Goal: Transaction & Acquisition: Download file/media

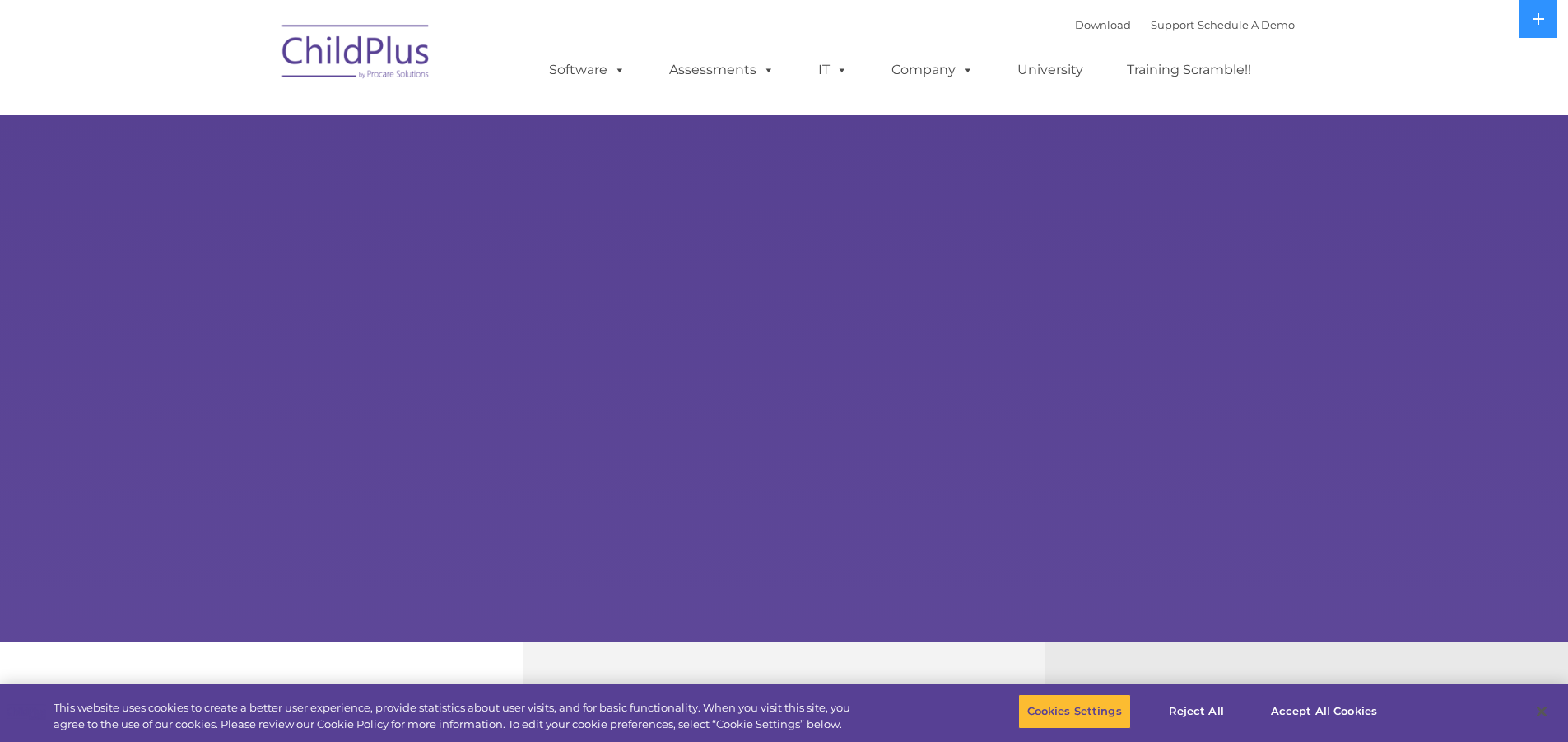
select select "MEDIUM"
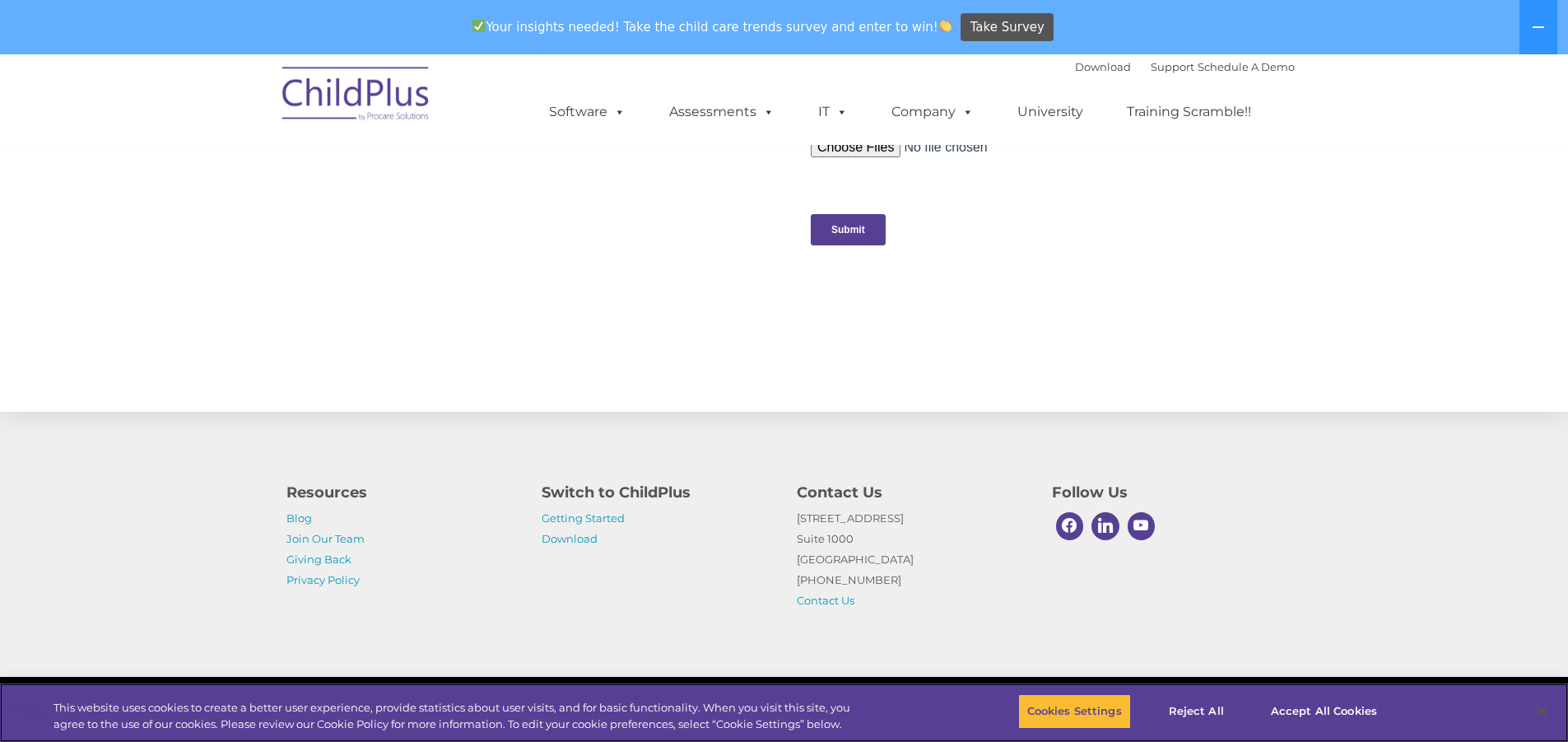
scroll to position [1662, 0]
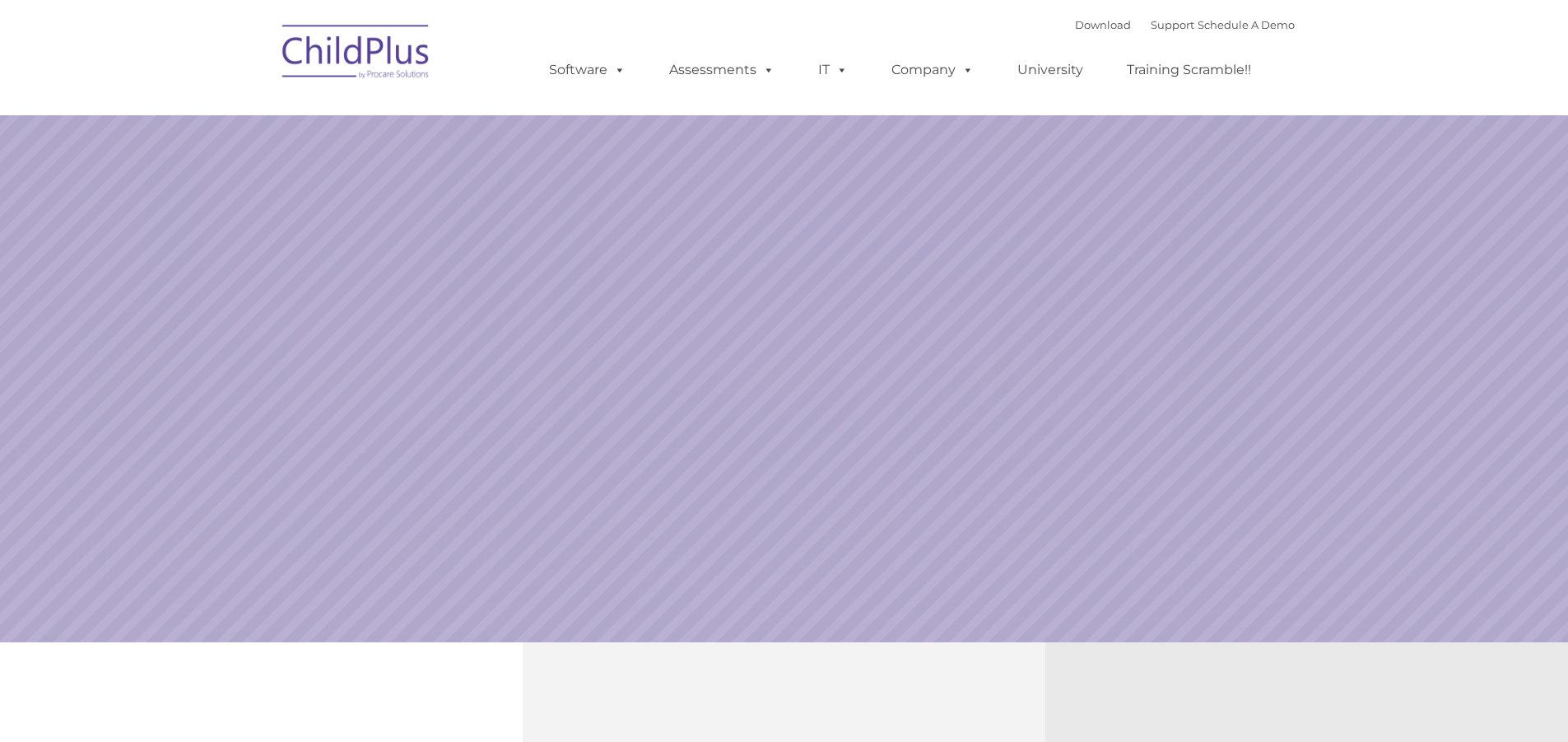
select select "MEDIUM"
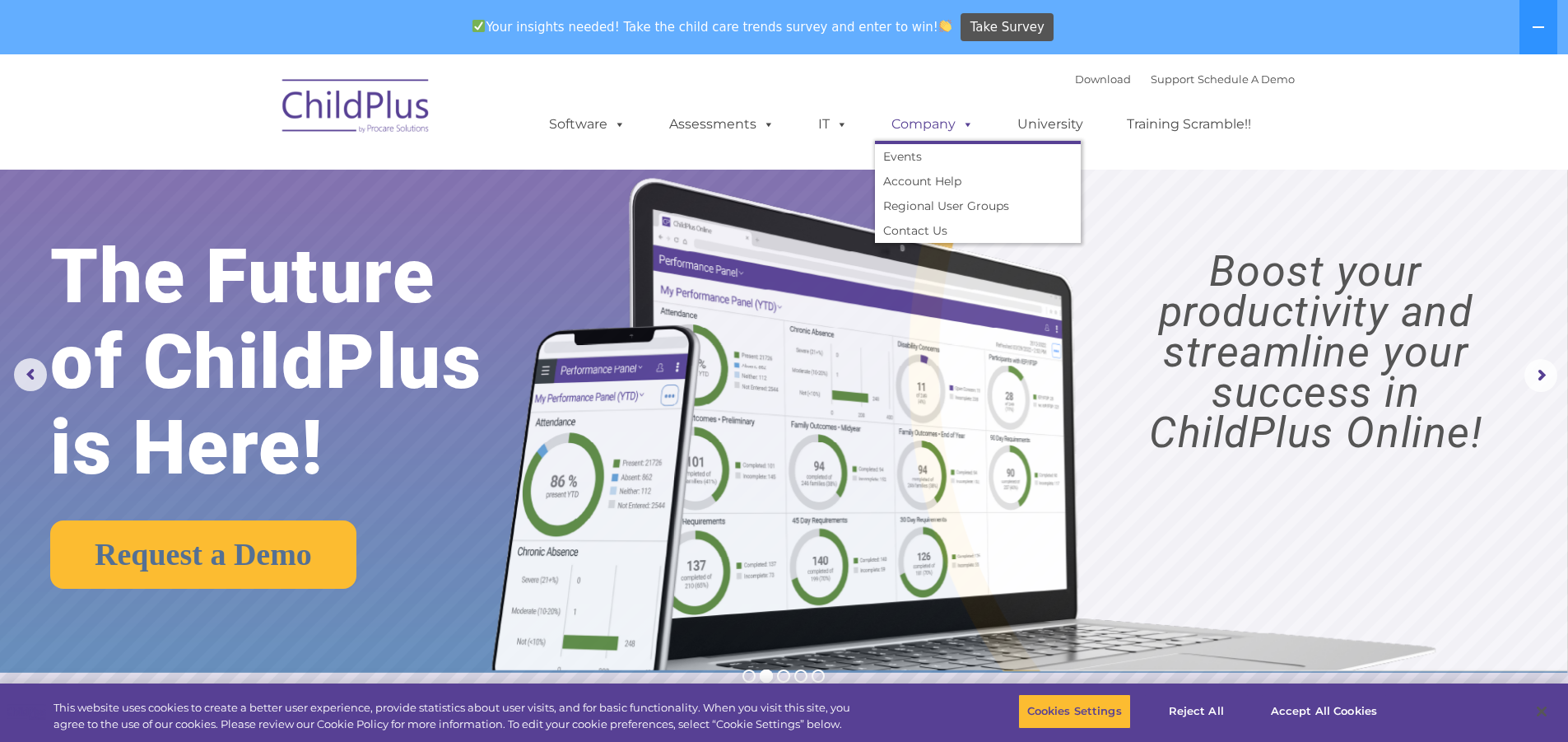
click at [963, 131] on span at bounding box center [964, 124] width 18 height 16
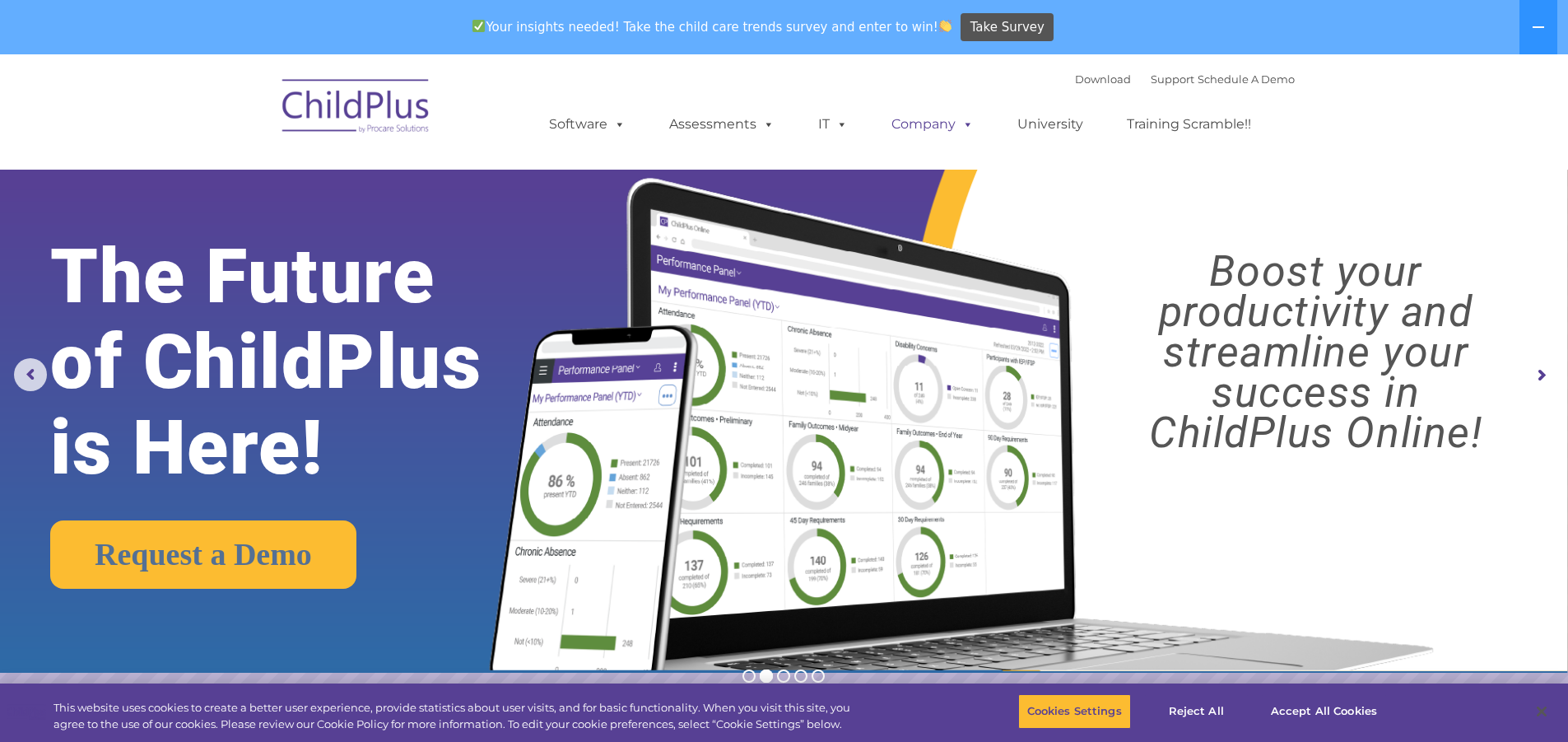
click at [957, 129] on span at bounding box center [964, 124] width 18 height 16
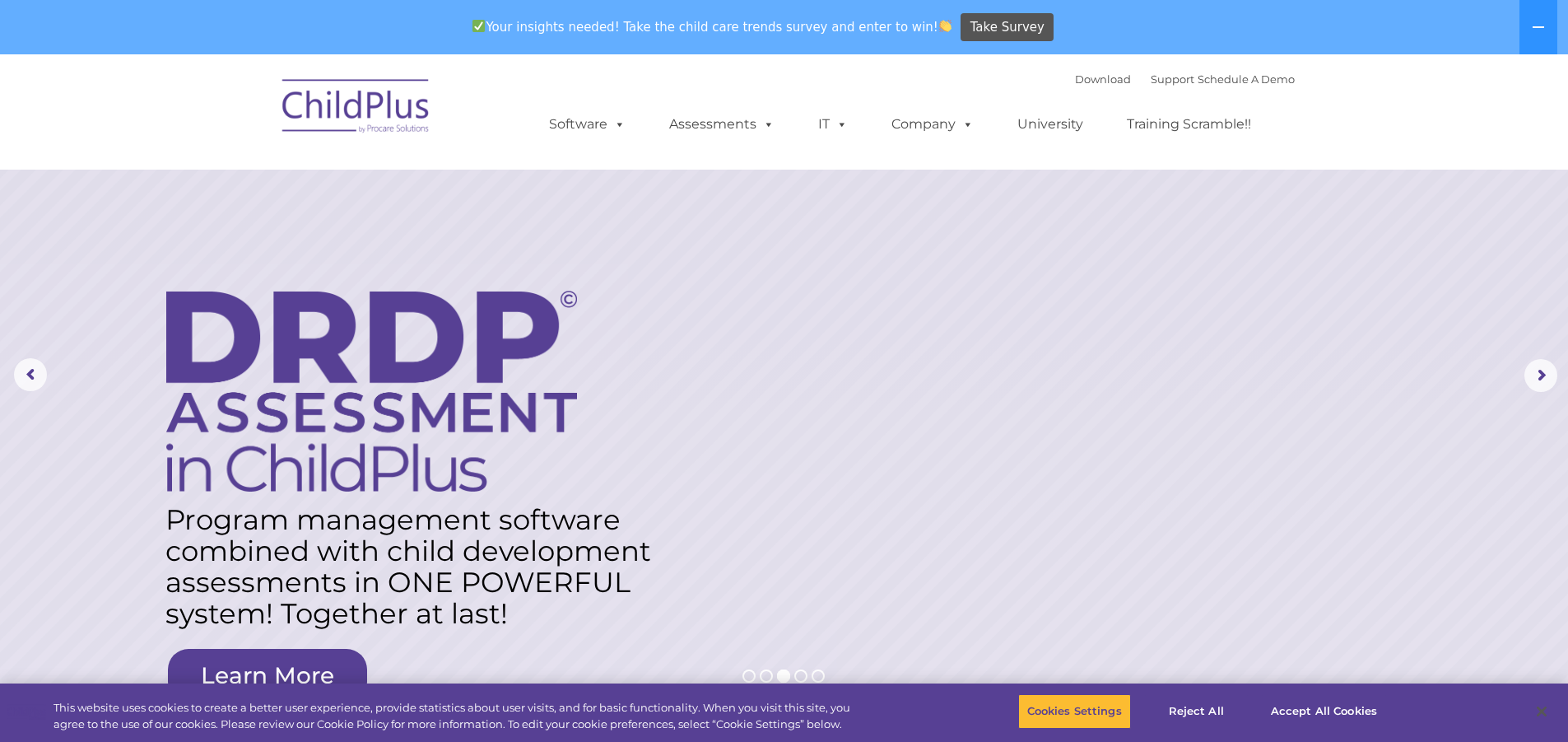
click at [1079, 70] on div "Download Support | Schedule A Demo " at bounding box center [1185, 79] width 220 height 24
click at [1076, 77] on link "Download" at bounding box center [1103, 79] width 56 height 13
